Goal: Contribute content: Add original content to the website for others to see

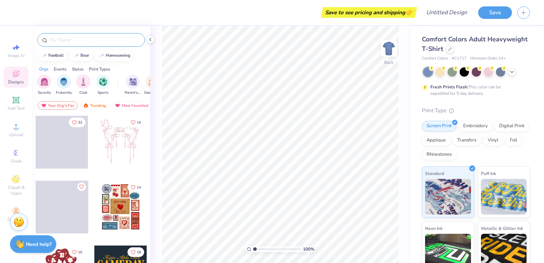
click at [81, 41] on input "text" at bounding box center [94, 39] width 91 height 7
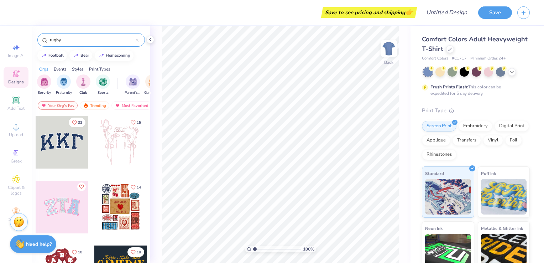
type input "rugby"
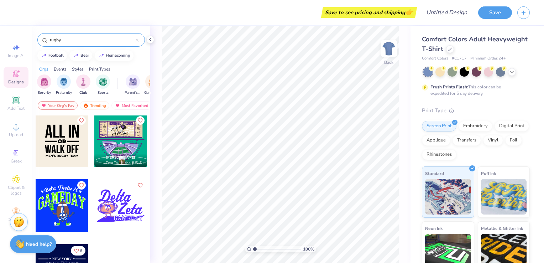
scroll to position [262, 0]
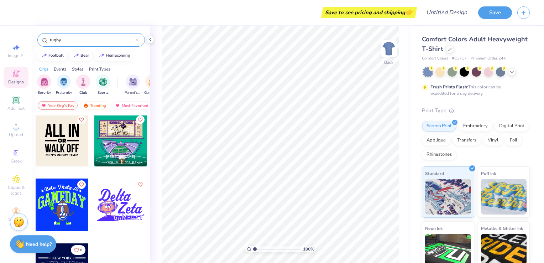
drag, startPoint x: 99, startPoint y: 36, endPoint x: 0, endPoint y: 47, distance: 99.6
click at [0, 47] on html "Save to see pricing and shipping 👉 Design Title Save Image AI Designs Add Text …" at bounding box center [272, 131] width 544 height 263
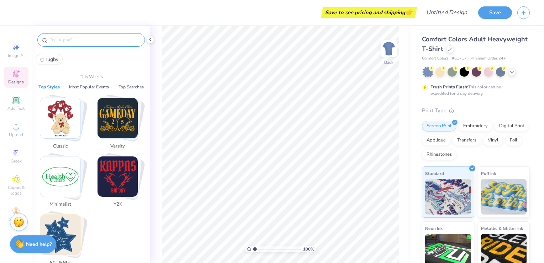
type input "o"
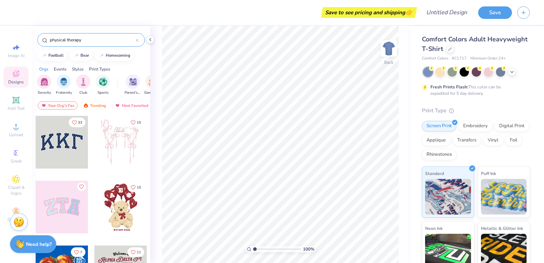
type input "physical therapy"
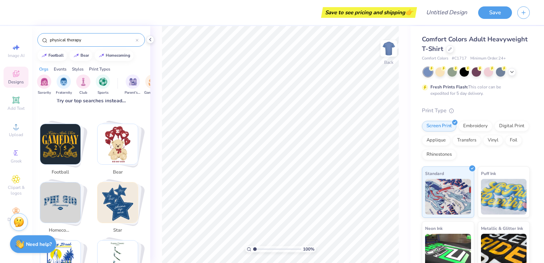
scroll to position [0, 0]
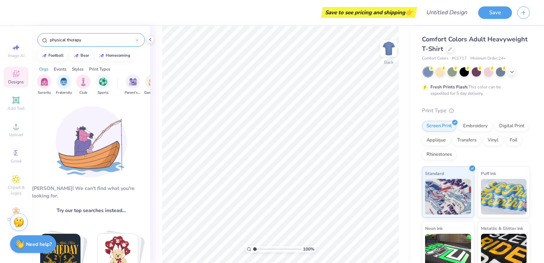
click at [136, 41] on icon at bounding box center [137, 40] width 3 height 3
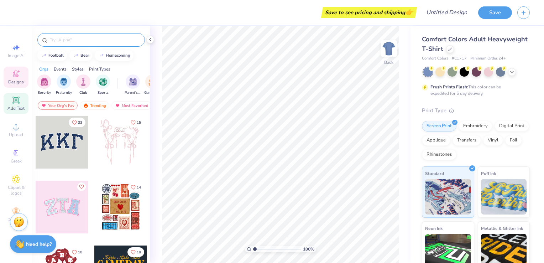
click at [19, 113] on div "Add Text" at bounding box center [16, 103] width 25 height 21
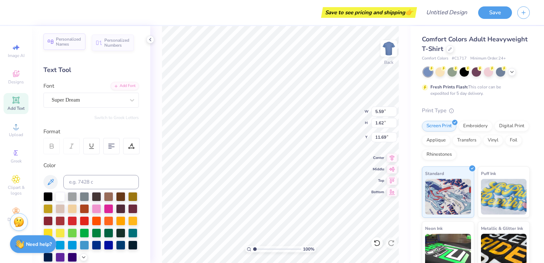
click at [67, 43] on span "Personalized Names" at bounding box center [68, 42] width 25 height 10
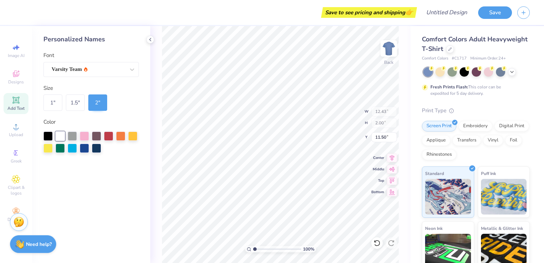
type input "12.43"
type input "2.00"
type input "11.50"
click at [20, 191] on span "Clipart & logos" at bounding box center [16, 190] width 25 height 11
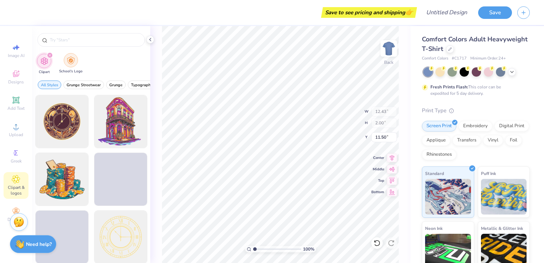
click at [67, 60] on img "filter for School's Logo" at bounding box center [71, 60] width 8 height 8
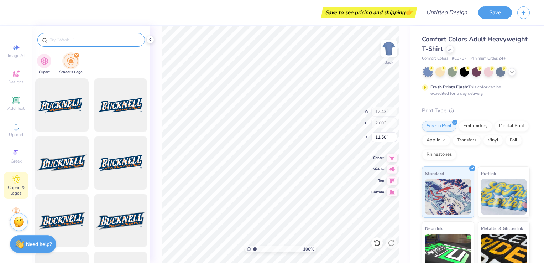
click at [88, 36] on input "text" at bounding box center [94, 39] width 91 height 7
type input "wku"
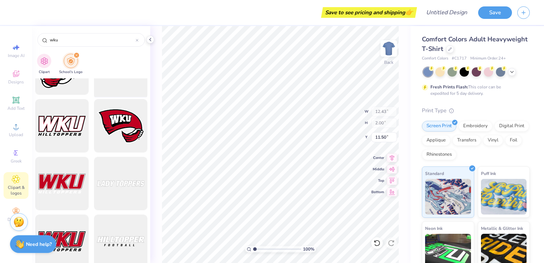
scroll to position [37, 0]
click at [124, 140] on div at bounding box center [120, 126] width 59 height 59
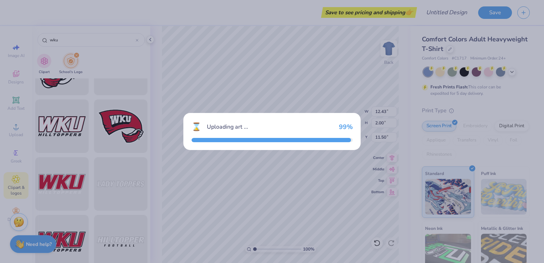
type input "14.17"
type input "10.41"
type input "3.00"
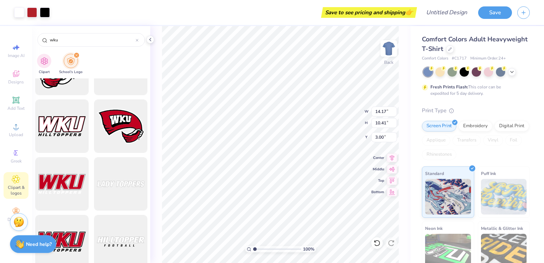
type input "11.00"
type input "8.08"
type input "3.00"
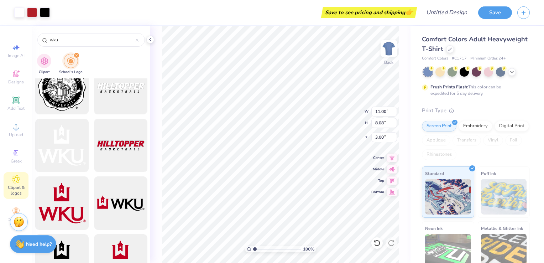
scroll to position [855, 0]
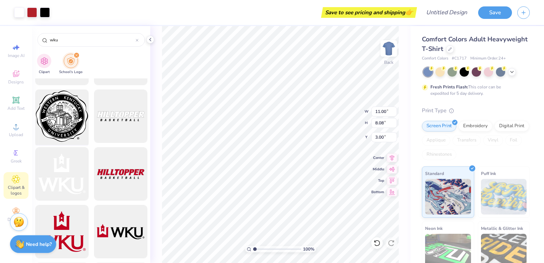
click at [62, 113] on div at bounding box center [61, 116] width 59 height 59
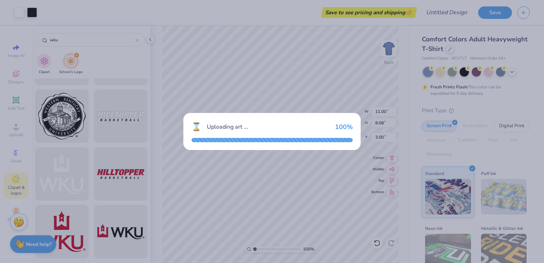
type input "14.17"
type input "13.86"
